Goal: Obtain resource: Obtain resource

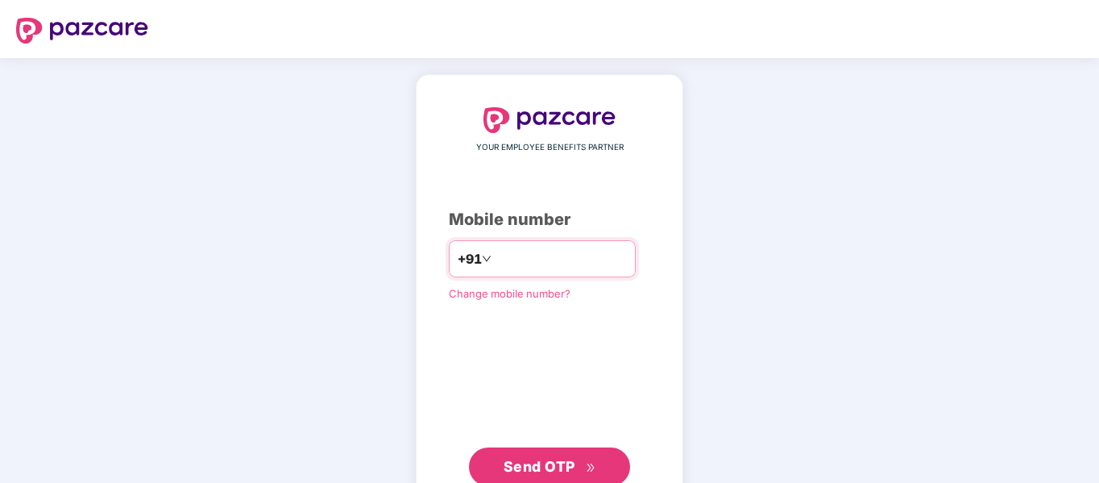
type input "**********"
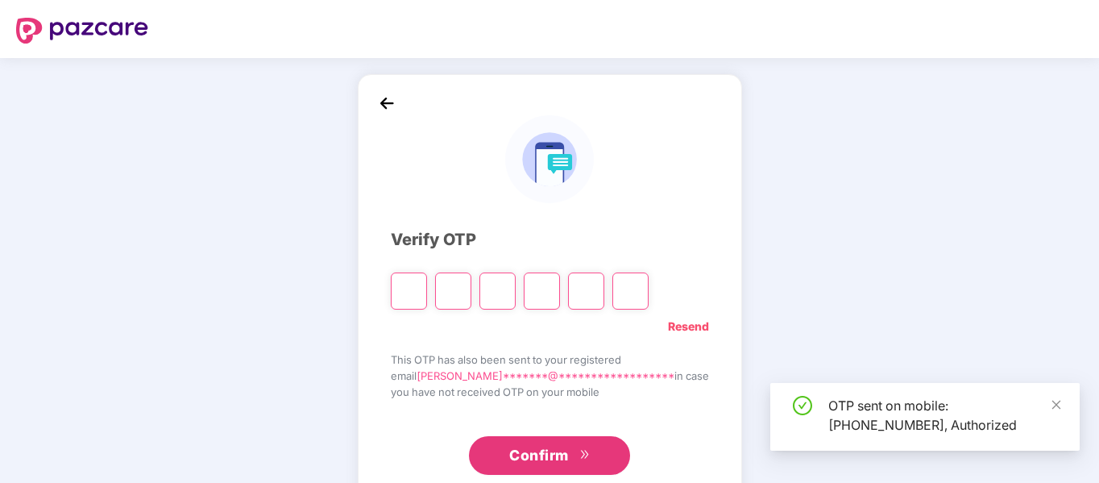
type input "*"
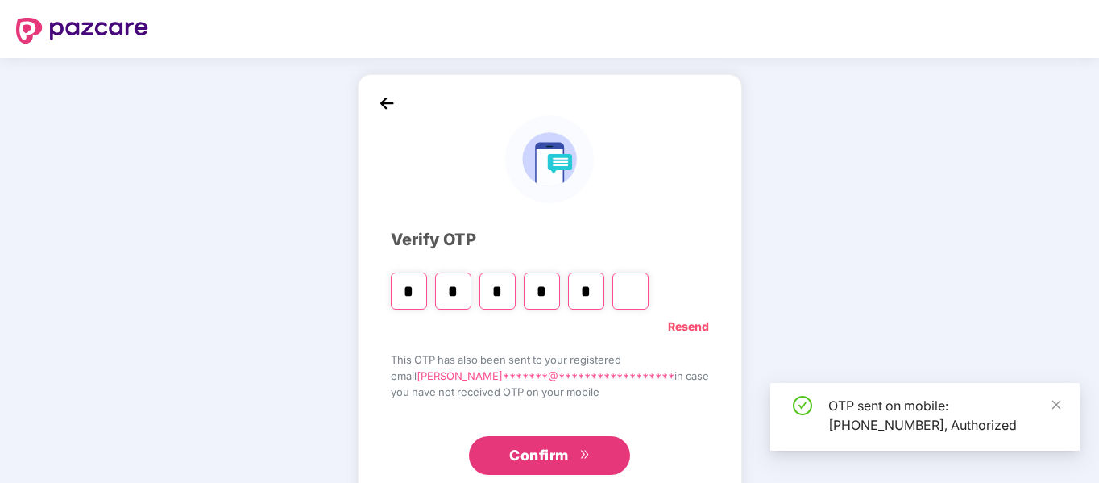
type input "*"
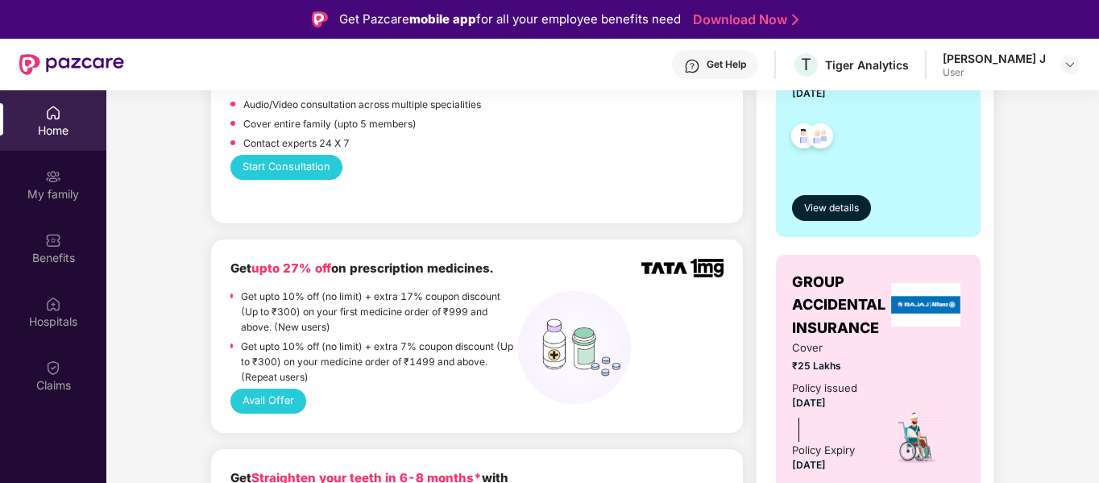
scroll to position [476, 0]
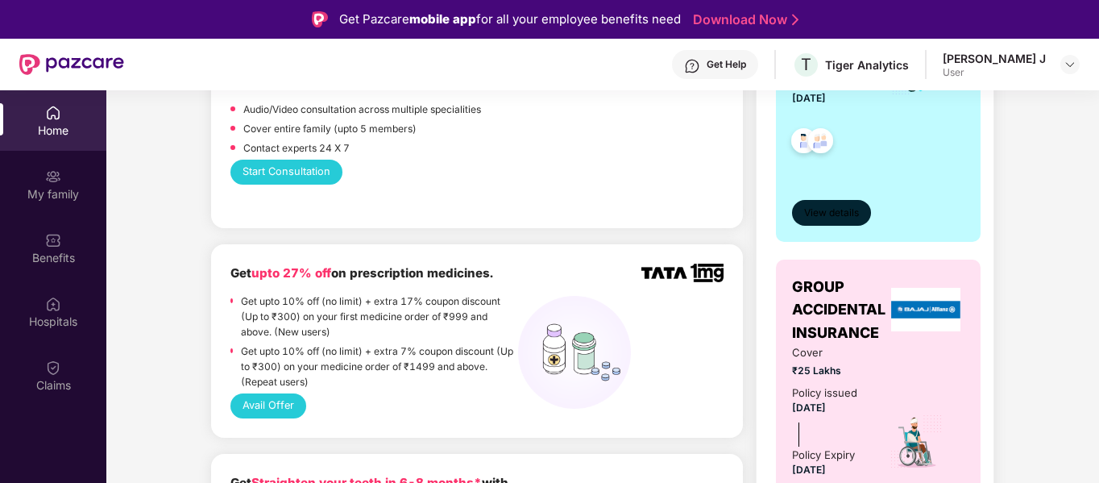
click at [853, 214] on span "View details" at bounding box center [831, 213] width 55 height 15
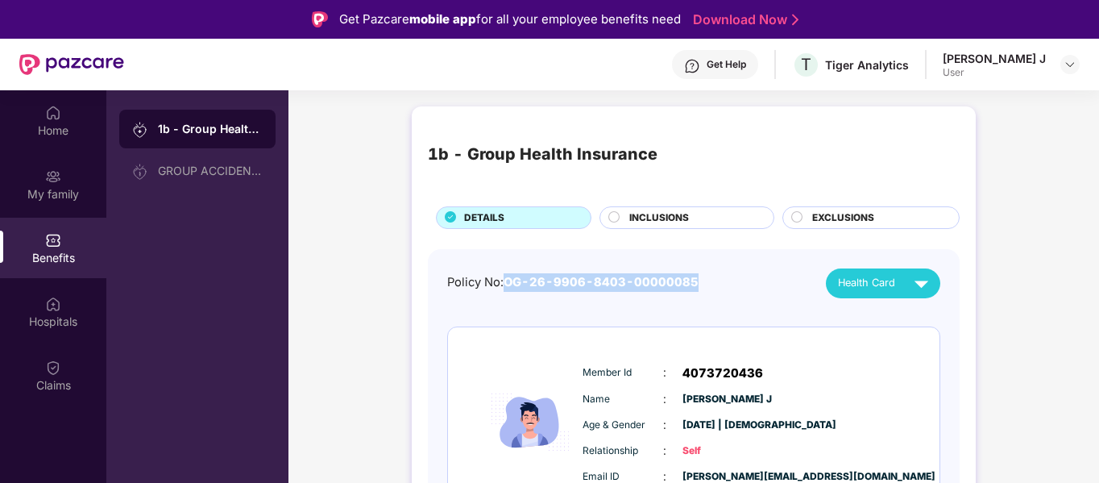
drag, startPoint x: 718, startPoint y: 283, endPoint x: 510, endPoint y: 289, distance: 208.0
click at [510, 289] on div "Policy No: OG-26-9906-8403-00000085 Health Card" at bounding box center [693, 283] width 493 height 30
copy span "OG-26-9906-8403-00000085"
click at [511, 158] on div "1b - Group Health Insurance" at bounding box center [543, 154] width 230 height 25
